Goal: Contribute content: Contribute content

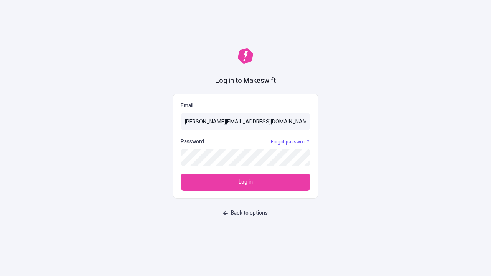
type input "[PERSON_NAME][EMAIL_ADDRESS][DOMAIN_NAME]"
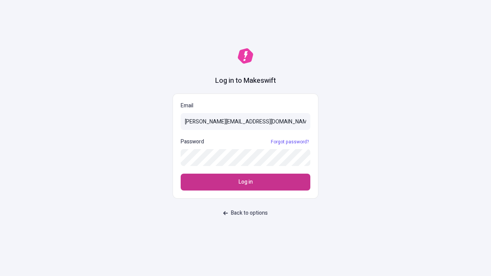
click at [246, 182] on span "Log in" at bounding box center [246, 182] width 14 height 8
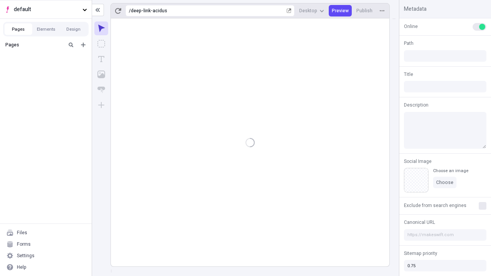
type input "/deep-link-acidus"
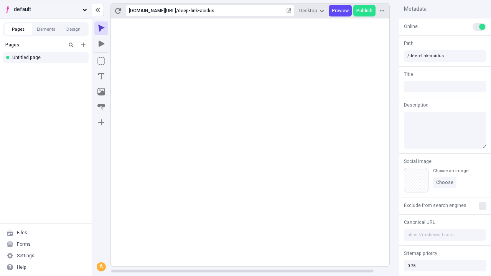
click at [46, 9] on span "default" at bounding box center [47, 9] width 66 height 8
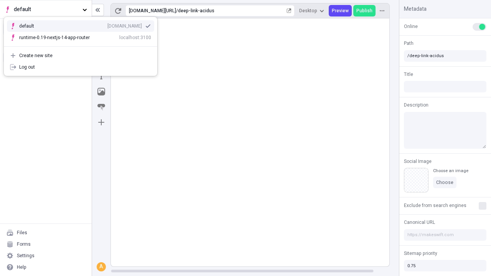
click at [107, 25] on div "qee9k4dy7d.staging.makeswift.site" at bounding box center [124, 26] width 35 height 6
click at [83, 45] on icon "Add new" at bounding box center [83, 45] width 5 height 5
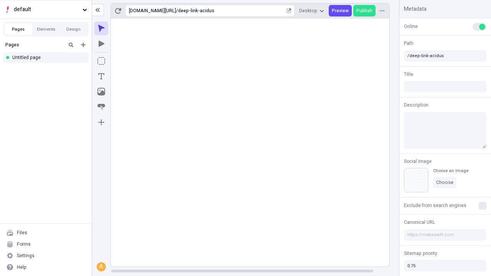
click at [48, 70] on div "Blank page" at bounding box center [48, 71] width 74 height 12
type input "/page"
click at [101, 61] on icon "Box" at bounding box center [101, 61] width 8 height 8
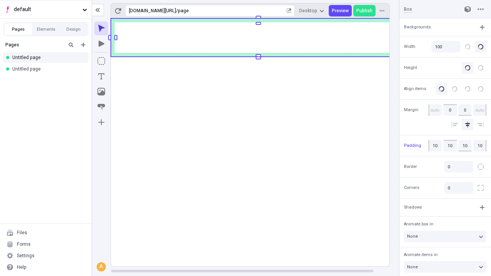
click at [101, 92] on icon "Image" at bounding box center [101, 92] width 8 height 8
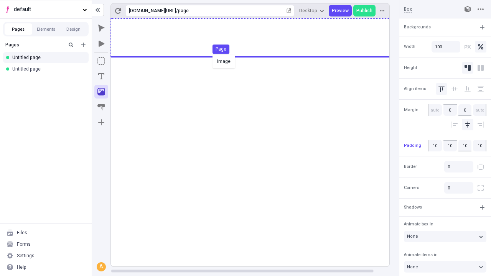
click at [258, 38] on div "Image Page" at bounding box center [245, 138] width 491 height 276
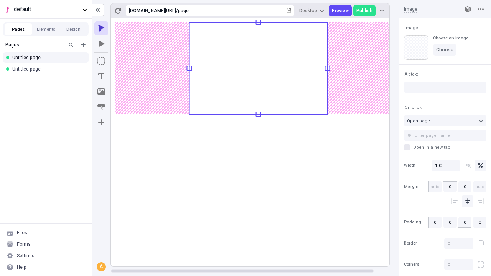
click at [101, 76] on icon "Text" at bounding box center [101, 76] width 6 height 6
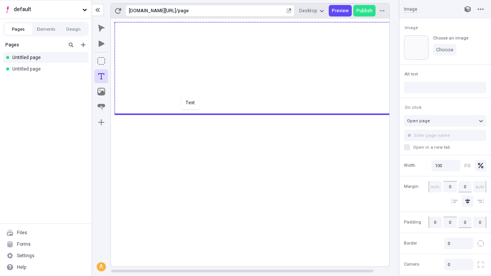
click at [258, 114] on div "Text" at bounding box center [245, 138] width 491 height 276
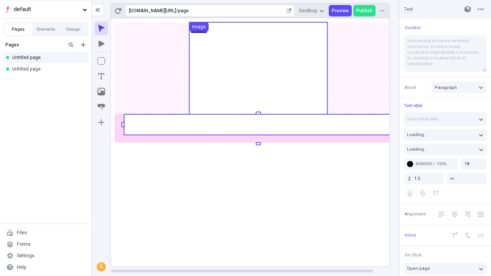
click at [258, 125] on rect at bounding box center [258, 124] width 269 height 21
click at [258, 125] on rect at bounding box center [258, 142] width 295 height 248
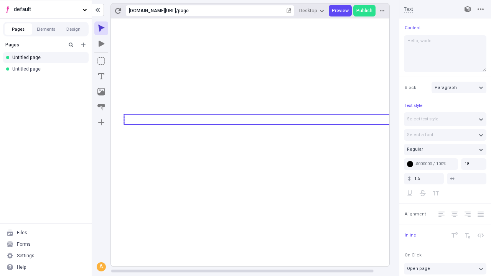
type textarea "Hello, world!"
click at [101, 92] on icon "Image" at bounding box center [101, 92] width 8 height 8
